Goal: Complete application form

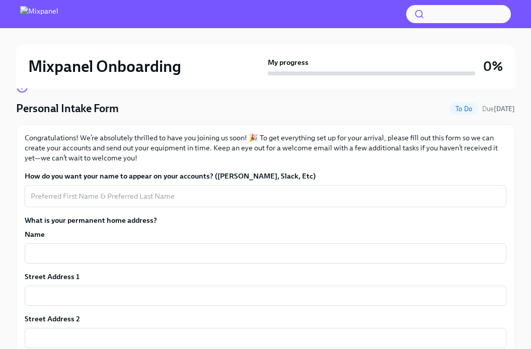
scroll to position [87, 0]
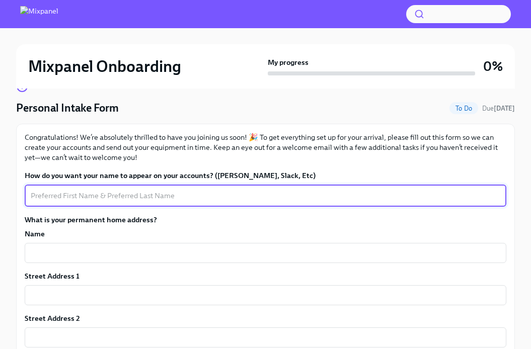
click at [200, 195] on textarea "How do you want your name to appear on your accounts? ([PERSON_NAME], Slack, Et…" at bounding box center [265, 196] width 469 height 12
type textarea "[PERSON_NAME]"
click at [172, 251] on input "text" at bounding box center [265, 253] width 481 height 20
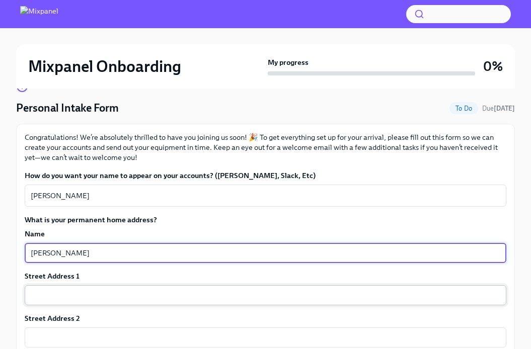
type input "[PERSON_NAME]"
click at [42, 292] on input "text" at bounding box center [265, 295] width 481 height 20
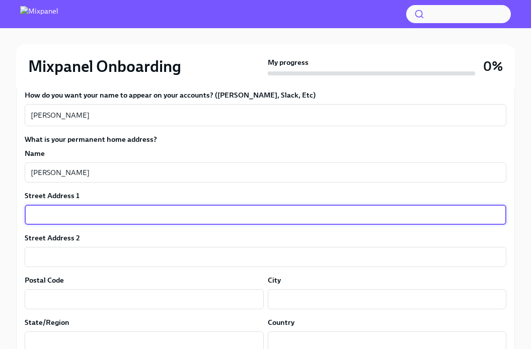
scroll to position [179, 0]
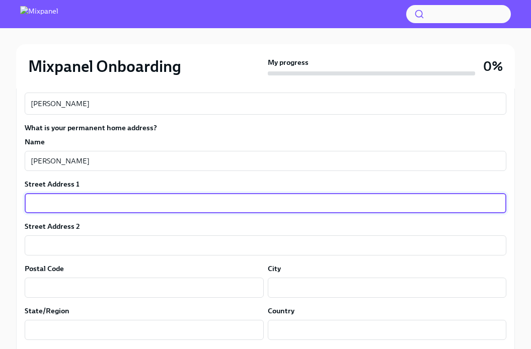
paste input "[STREET_ADDRESS]"
drag, startPoint x: 163, startPoint y: 202, endPoint x: 97, endPoint y: 205, distance: 66.5
click at [97, 205] on input "[STREET_ADDRESS]" at bounding box center [265, 203] width 481 height 20
type input "[STREET_ADDRESS]"
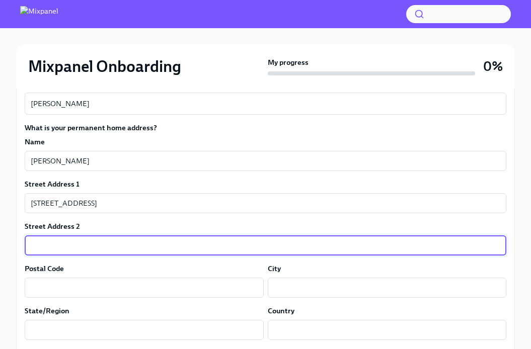
click at [99, 238] on input "text" at bounding box center [265, 245] width 481 height 20
paste input "apt 103"
click at [34, 248] on input "apt 103" at bounding box center [265, 245] width 481 height 20
type input "Apt 103"
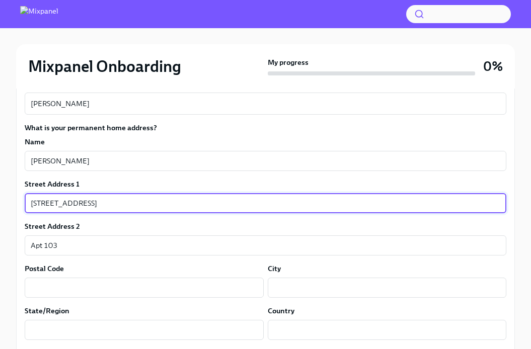
click at [49, 204] on input "[STREET_ADDRESS]" at bounding box center [265, 203] width 481 height 20
type input "[STREET_ADDRESS]"
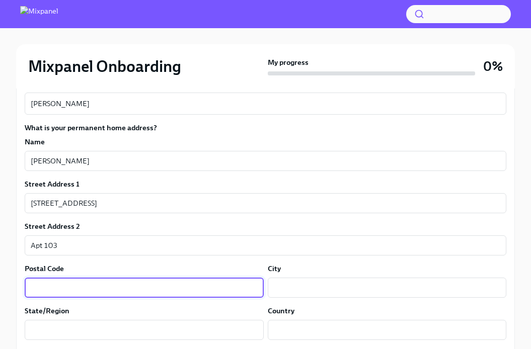
click at [130, 281] on input "text" at bounding box center [144, 288] width 239 height 20
type input "20878"
click at [304, 291] on input "text" at bounding box center [387, 288] width 239 height 20
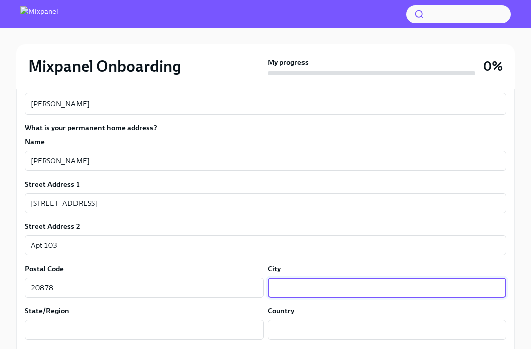
type input "W"
type input "Gaithersburg"
click at [147, 335] on input "text" at bounding box center [144, 330] width 239 height 20
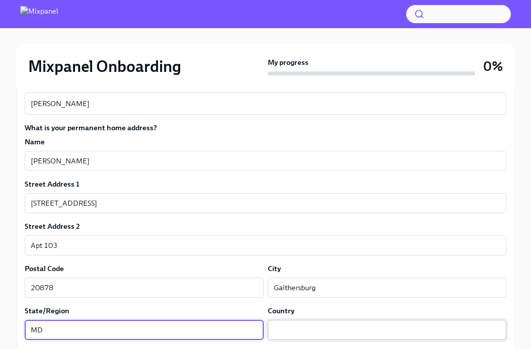
type input "MD"
click at [299, 336] on input "text" at bounding box center [387, 330] width 239 height 20
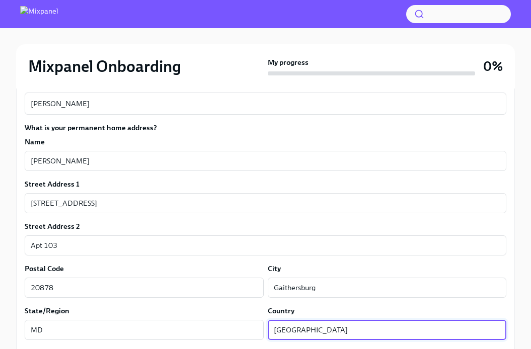
type input "[GEOGRAPHIC_DATA]"
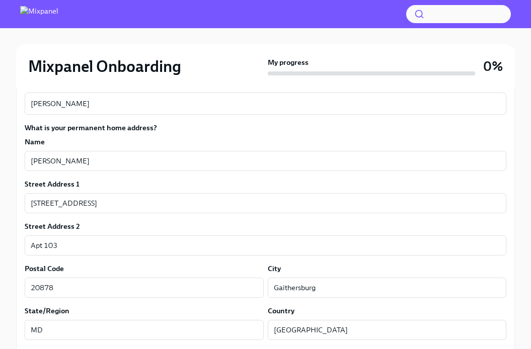
click at [254, 266] on div "Postal Code" at bounding box center [144, 269] width 239 height 10
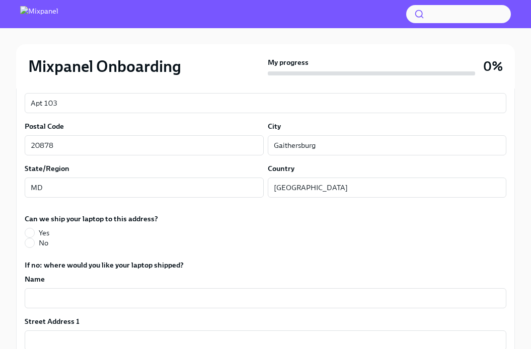
scroll to position [369, 0]
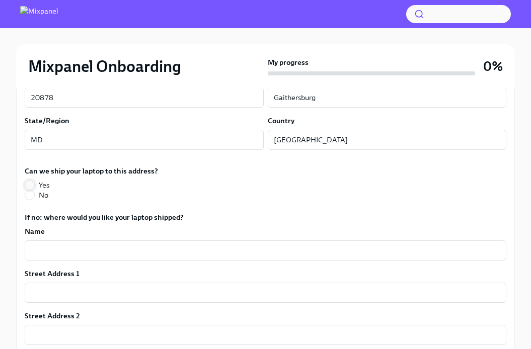
click at [30, 184] on input "Yes" at bounding box center [29, 185] width 9 height 9
radio input "true"
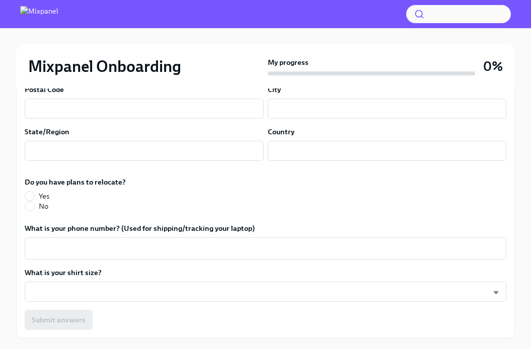
scroll to position [643, 0]
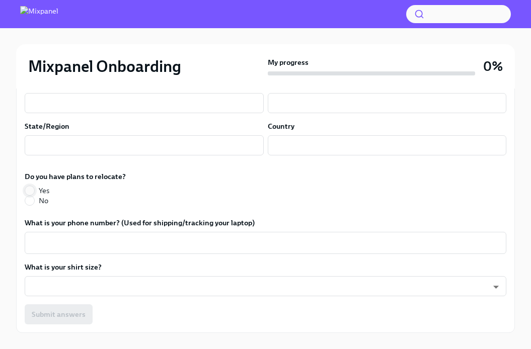
click at [34, 192] on span at bounding box center [30, 191] width 10 height 10
click at [34, 192] on input "Yes" at bounding box center [29, 190] width 9 height 9
radio input "true"
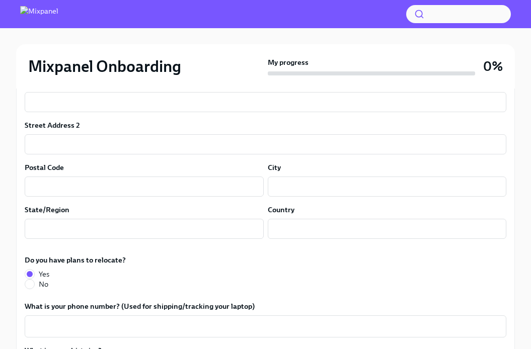
scroll to position [663, 0]
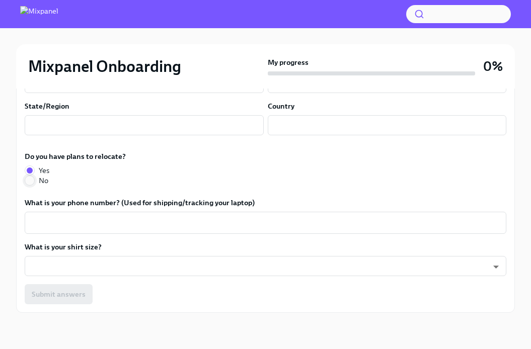
click at [30, 178] on input "No" at bounding box center [29, 180] width 9 height 9
radio input "true"
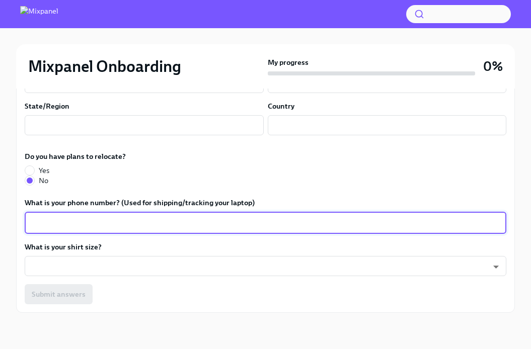
click at [62, 218] on textarea "What is your phone number? (Used for shipping/tracking your laptop)" at bounding box center [265, 223] width 469 height 12
type textarea "2034157935"
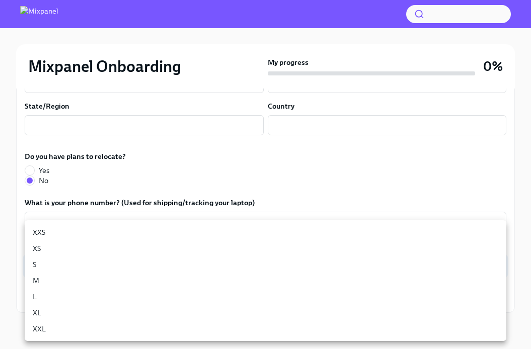
click at [58, 279] on li "M" at bounding box center [265, 281] width 481 height 16
type input "18gyGN_Um"
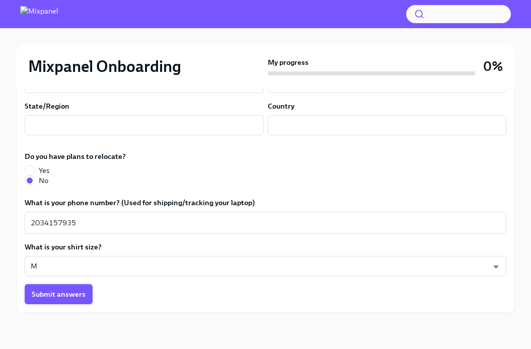
click at [55, 296] on span "Submit answers" at bounding box center [59, 294] width 54 height 10
